Goal: Task Accomplishment & Management: Use online tool/utility

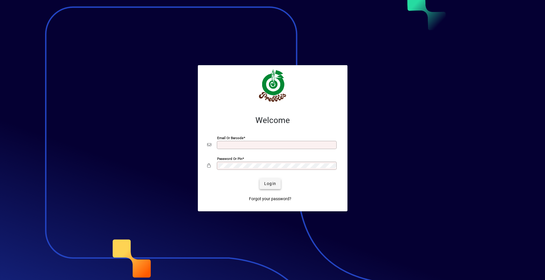
type input "**********"
click at [269, 185] on span "Login" at bounding box center [270, 184] width 12 height 6
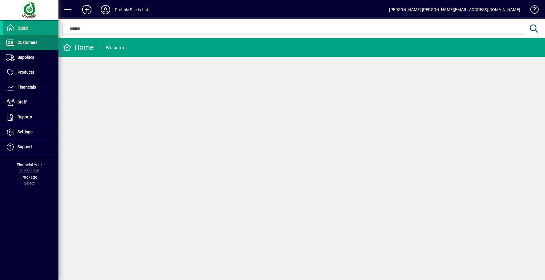
click at [40, 44] on span at bounding box center [31, 43] width 56 height 14
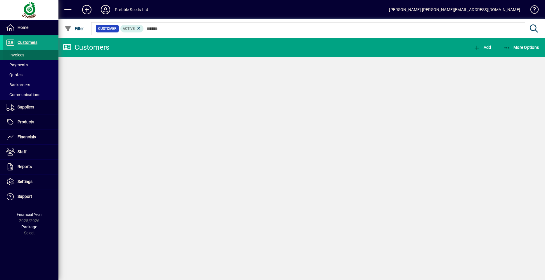
click at [41, 54] on span at bounding box center [31, 55] width 56 height 14
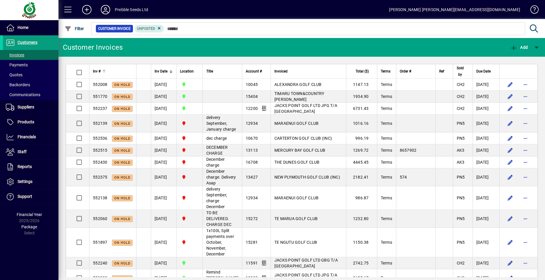
click at [99, 71] on span "Inv #" at bounding box center [97, 71] width 8 height 6
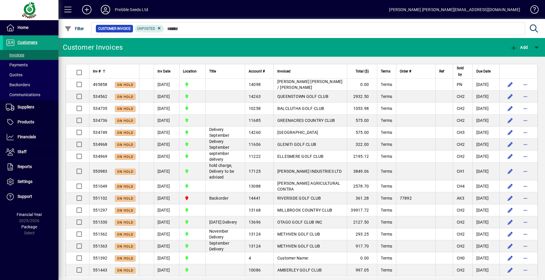
click at [99, 71] on span "Inv #" at bounding box center [97, 71] width 8 height 6
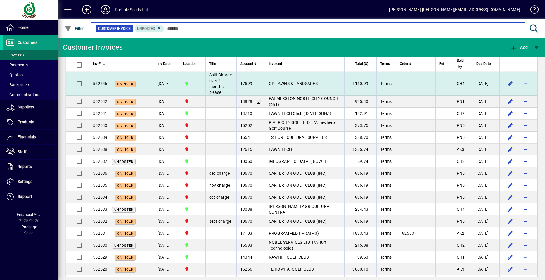
scroll to position [58, 0]
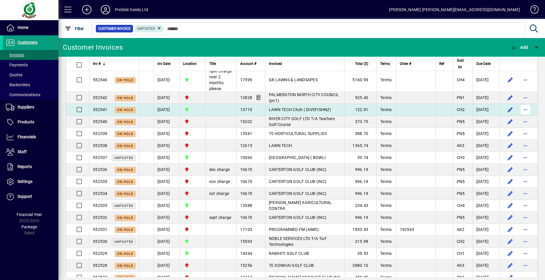
click at [520, 108] on span "button" at bounding box center [526, 110] width 14 height 14
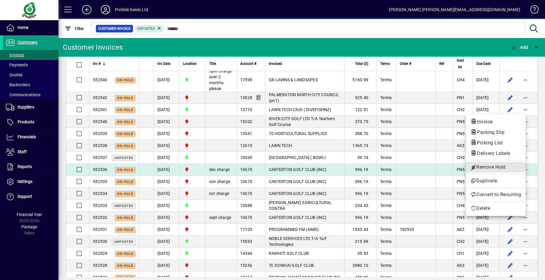
click at [482, 168] on span "Remove Hold" at bounding box center [496, 167] width 51 height 7
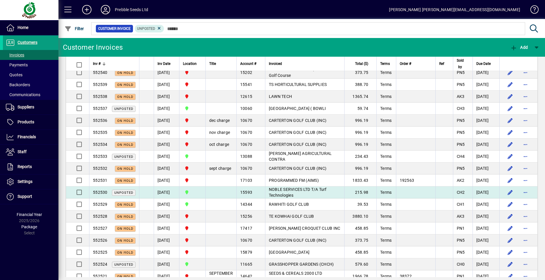
scroll to position [117, 0]
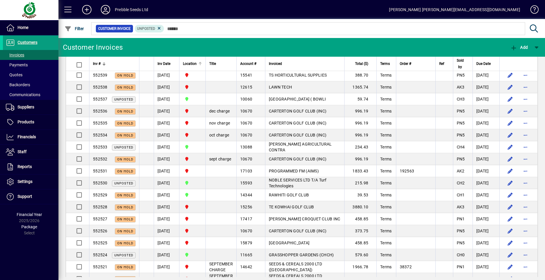
click at [194, 65] on span "Location" at bounding box center [190, 64] width 14 height 6
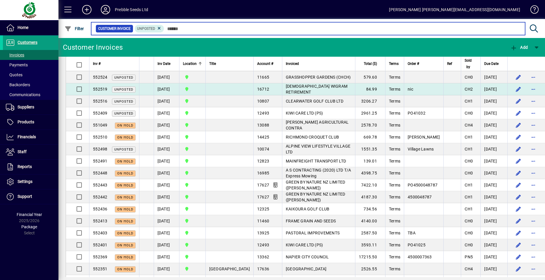
scroll to position [672, 0]
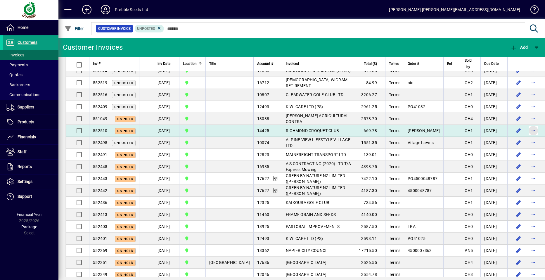
click at [527, 138] on span "button" at bounding box center [534, 131] width 14 height 14
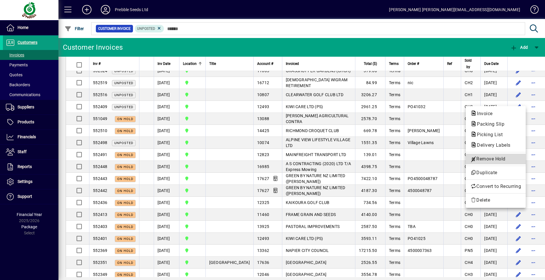
click at [491, 159] on span "Remove Hold" at bounding box center [496, 159] width 51 height 7
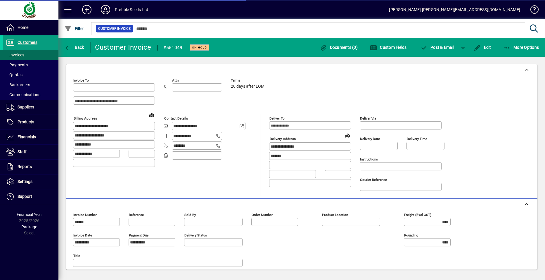
type input "**********"
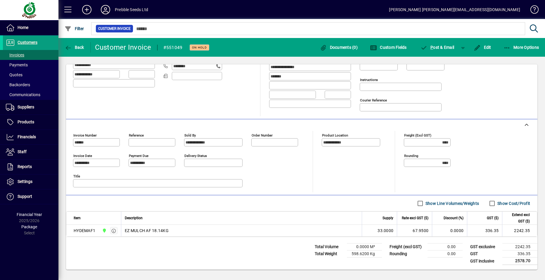
scroll to position [80, 0]
click at [76, 47] on span "Back" at bounding box center [75, 47] width 20 height 5
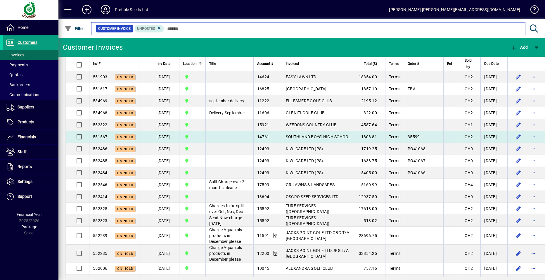
scroll to position [175, 0]
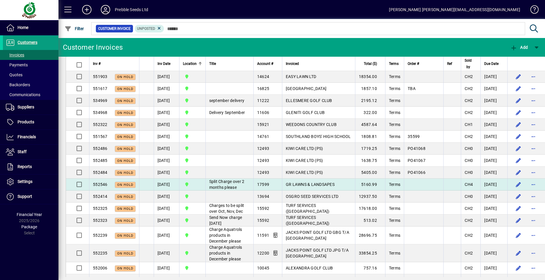
click at [286, 187] on span "GR LAWNS & LANDSAPES" at bounding box center [310, 184] width 49 height 5
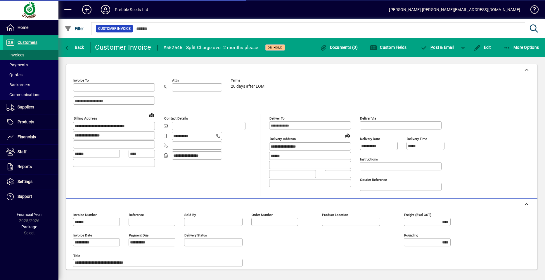
type input "**********"
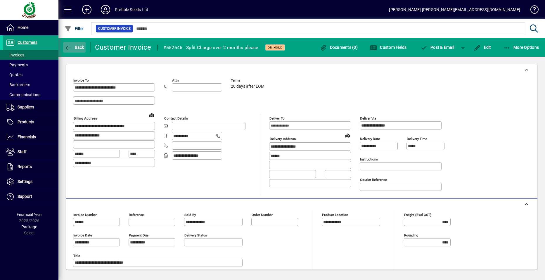
click at [75, 44] on span "button" at bounding box center [74, 47] width 23 height 14
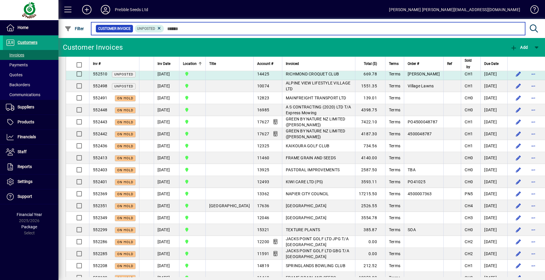
scroll to position [731, 0]
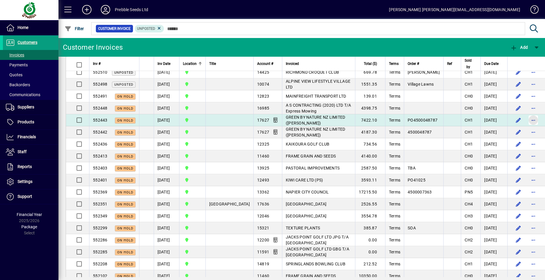
click at [527, 127] on span "button" at bounding box center [534, 120] width 14 height 14
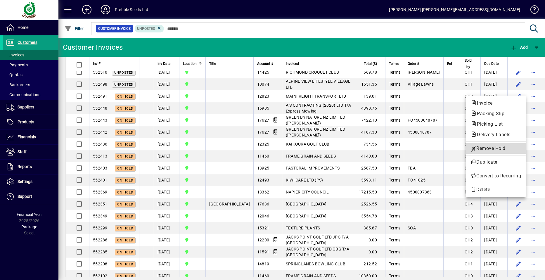
click at [486, 149] on span "Remove Hold" at bounding box center [496, 148] width 51 height 7
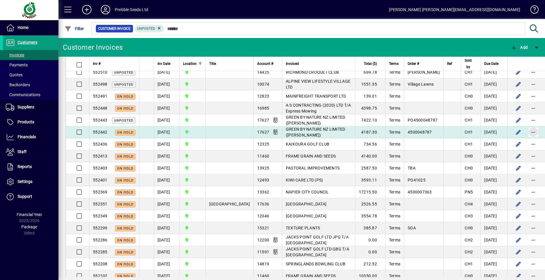
click at [527, 139] on span "button" at bounding box center [534, 132] width 14 height 14
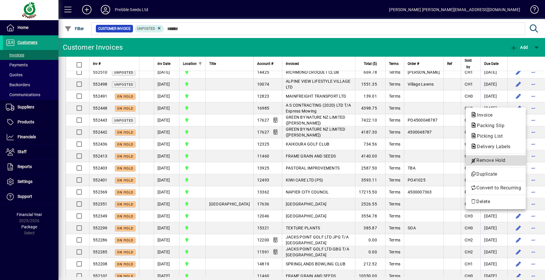
click at [482, 159] on span "Remove Hold" at bounding box center [496, 160] width 51 height 7
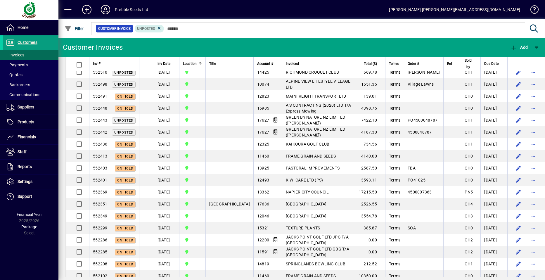
scroll to position [760, 0]
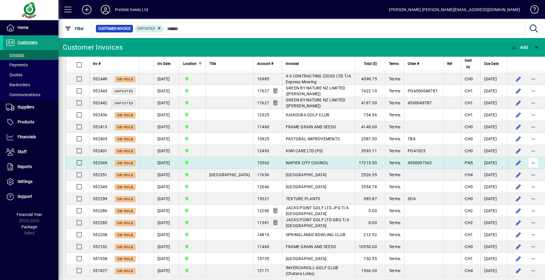
click at [527, 170] on span "button" at bounding box center [534, 163] width 14 height 14
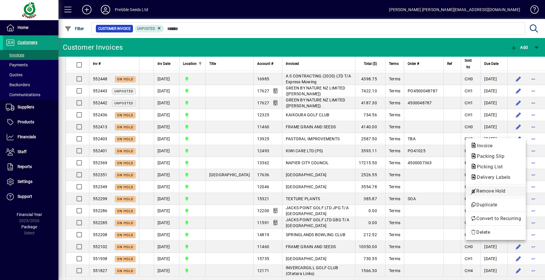
click at [489, 191] on span "Remove Hold" at bounding box center [496, 191] width 51 height 7
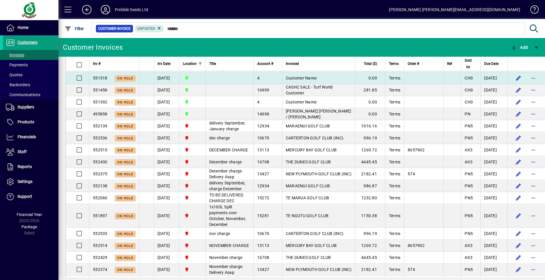
scroll to position [930, 0]
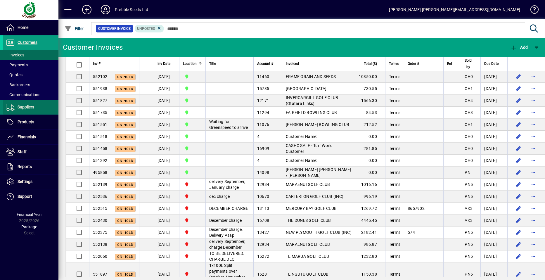
click at [32, 108] on span "Suppliers" at bounding box center [26, 107] width 17 height 5
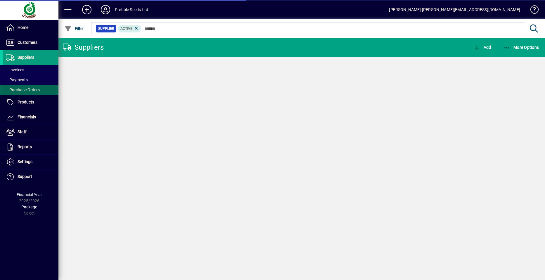
click at [30, 90] on span "Purchase Orders" at bounding box center [23, 89] width 34 height 5
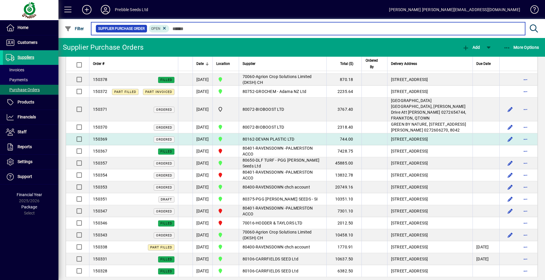
scroll to position [205, 0]
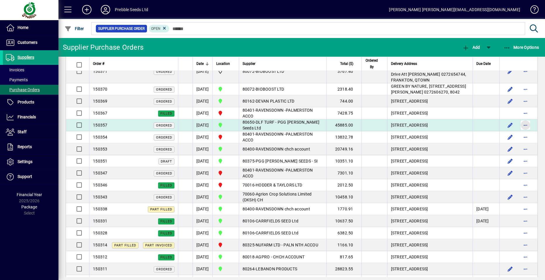
click at [520, 132] on span "button" at bounding box center [526, 125] width 14 height 14
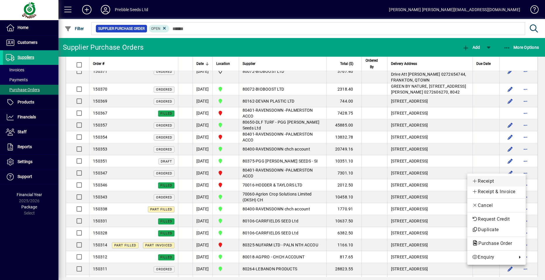
click at [485, 179] on span "Receipt" at bounding box center [496, 181] width 49 height 7
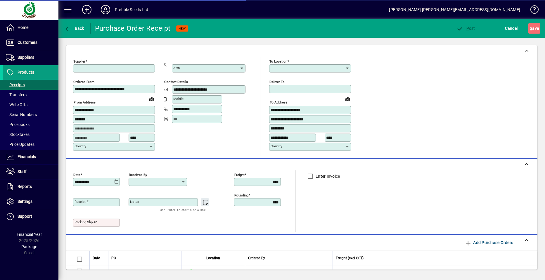
type input "**********"
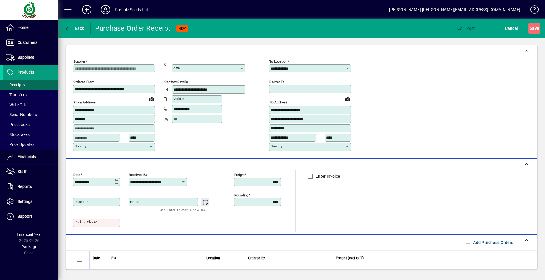
click at [82, 223] on mat-label "Packing Slip #" at bounding box center [85, 222] width 21 height 4
click at [82, 223] on input "Packing Slip #" at bounding box center [97, 222] width 45 height 5
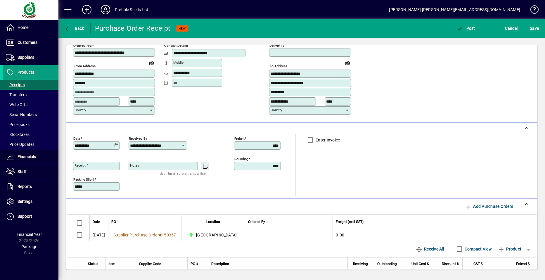
scroll to position [82, 0]
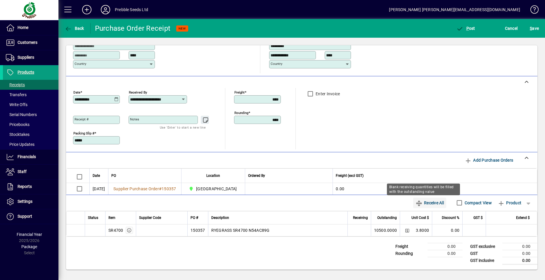
type input "*****"
click at [427, 202] on span "Receive All" at bounding box center [430, 202] width 28 height 9
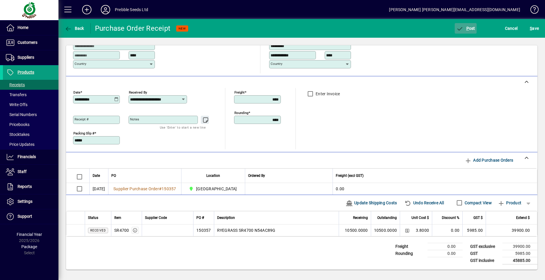
click at [470, 30] on span "P ost" at bounding box center [465, 28] width 19 height 5
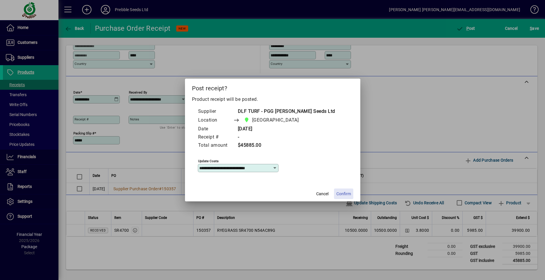
click at [342, 192] on span "Confirm" at bounding box center [344, 194] width 15 height 6
